Goal: Information Seeking & Learning: Learn about a topic

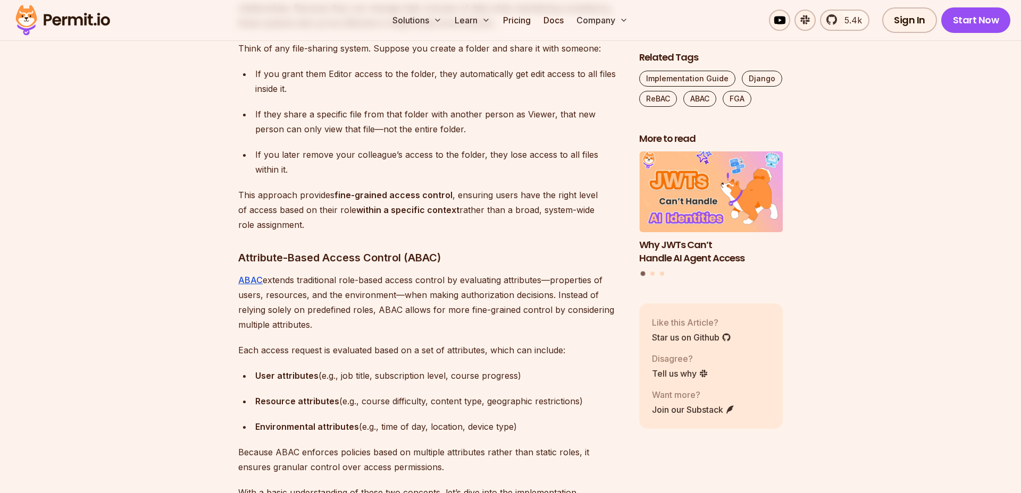
scroll to position [1293, 0]
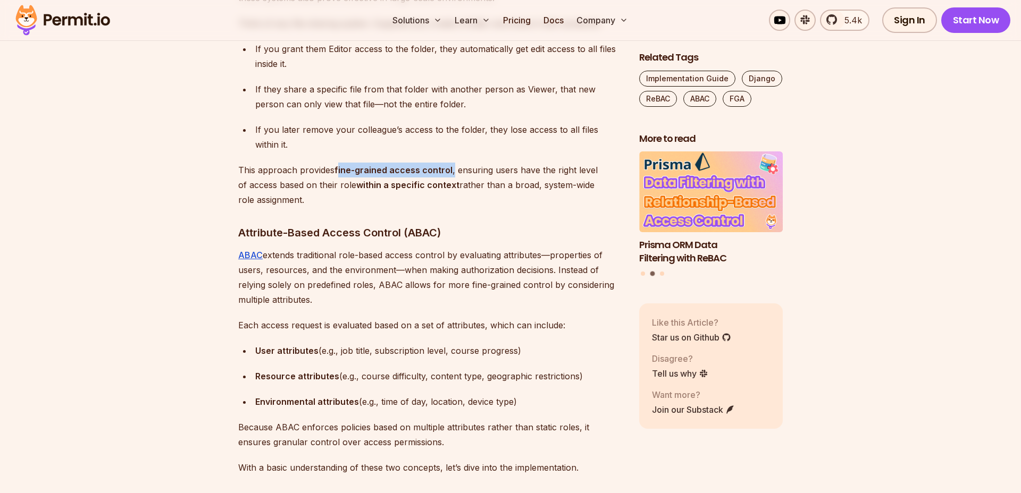
drag, startPoint x: 337, startPoint y: 167, endPoint x: 451, endPoint y: 167, distance: 114.3
click at [451, 167] on p "This approach provides fine-grained access control , ensuring users have the ri…" at bounding box center [430, 185] width 384 height 45
drag, startPoint x: 334, startPoint y: 167, endPoint x: 448, endPoint y: 166, distance: 113.8
click at [448, 166] on strong "fine-grained access control" at bounding box center [393, 170] width 118 height 11
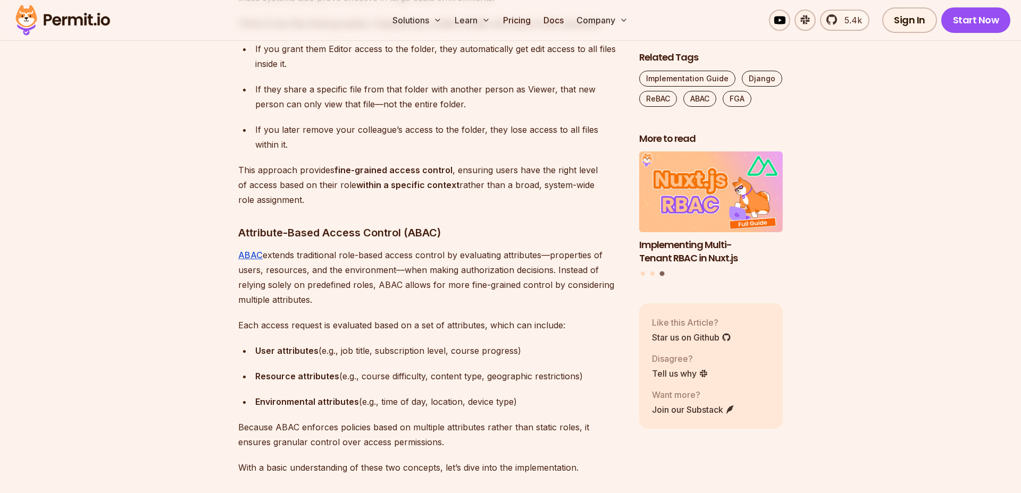
click at [344, 198] on p "This approach provides fine-grained access control , ensuring users have the ri…" at bounding box center [430, 185] width 384 height 45
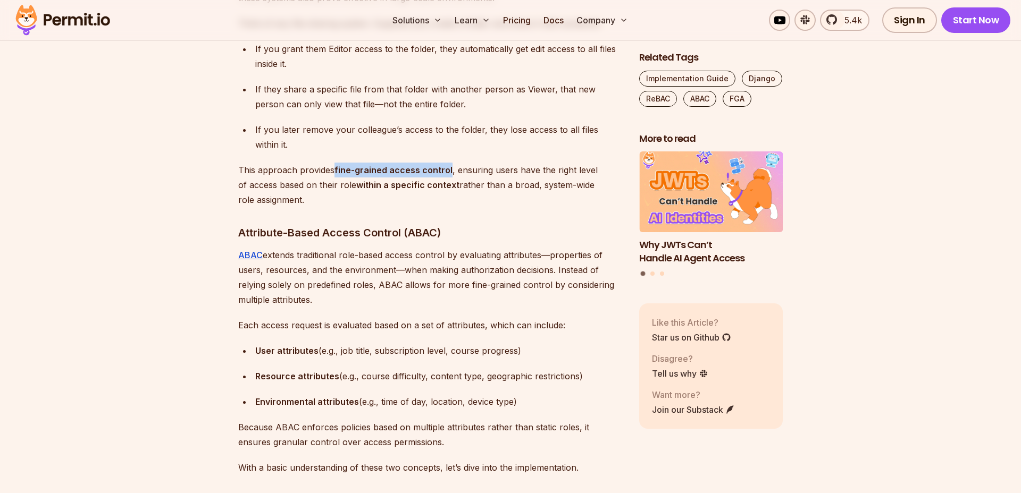
drag, startPoint x: 335, startPoint y: 167, endPoint x: 449, endPoint y: 168, distance: 113.2
click at [449, 168] on p "This approach provides fine-grained access control , ensuring users have the ri…" at bounding box center [430, 185] width 384 height 45
drag, startPoint x: 339, startPoint y: 170, endPoint x: 396, endPoint y: 169, distance: 56.9
click at [393, 169] on strong "fine-grained access control" at bounding box center [393, 170] width 118 height 11
click at [396, 169] on strong "fine-grained access control" at bounding box center [393, 170] width 118 height 11
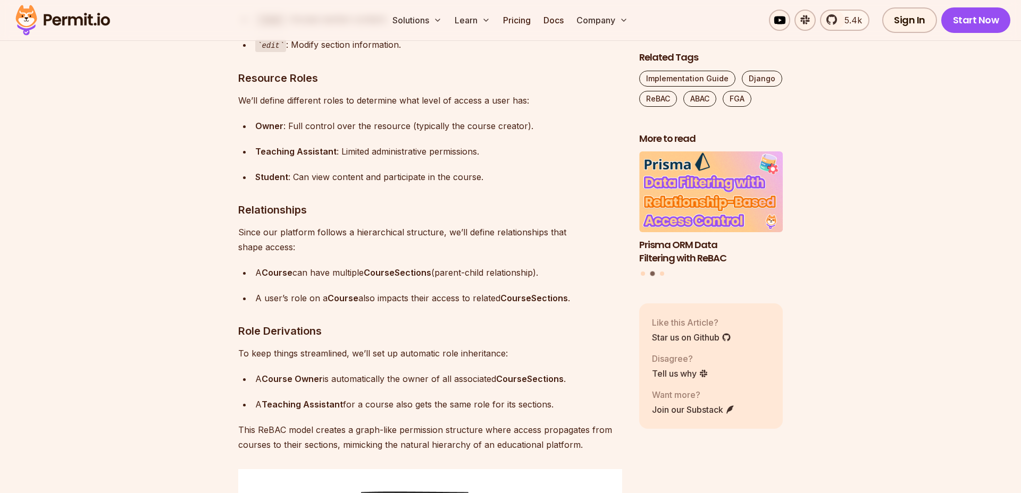
scroll to position [2789, 0]
